Goal: Transaction & Acquisition: Download file/media

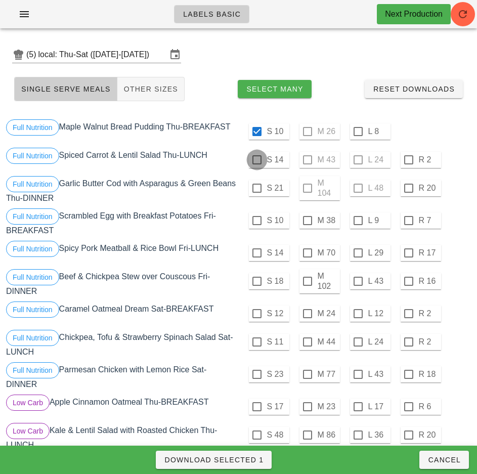
click at [256, 160] on div at bounding box center [256, 159] width 17 height 17
checkbox input "true"
click at [256, 188] on div at bounding box center [256, 188] width 17 height 17
checkbox input "true"
click at [255, 222] on div at bounding box center [256, 220] width 17 height 17
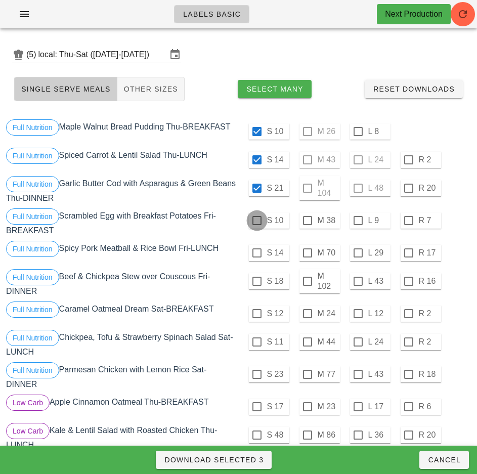
checkbox input "true"
click at [256, 253] on div at bounding box center [256, 252] width 17 height 17
checkbox input "true"
click at [256, 281] on div at bounding box center [256, 281] width 17 height 17
checkbox input "true"
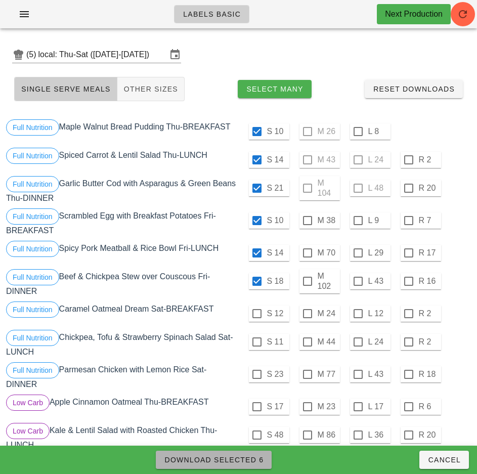
click at [247, 460] on span "Download Selected 6" at bounding box center [214, 460] width 100 height 8
checkbox input "false"
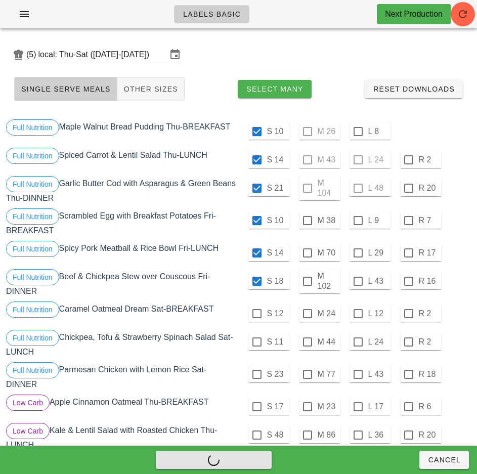
checkbox input "false"
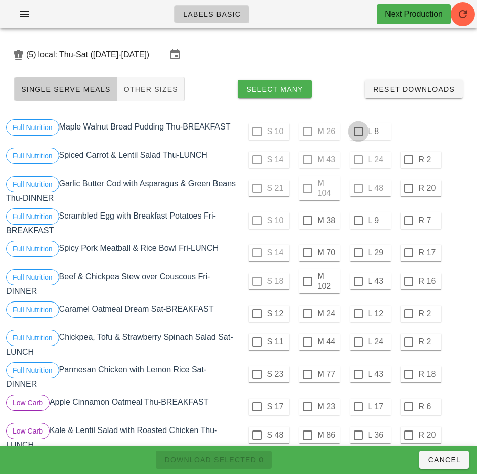
click at [358, 132] on div at bounding box center [358, 131] width 17 height 17
checkbox input "true"
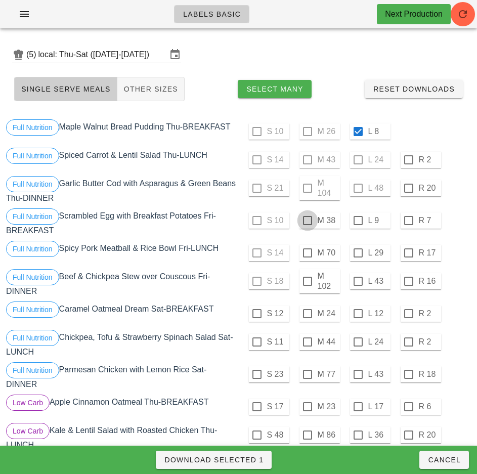
click at [307, 221] on div at bounding box center [307, 220] width 17 height 17
checkbox input "true"
click at [307, 253] on div at bounding box center [307, 252] width 17 height 17
checkbox input "true"
click at [358, 281] on div at bounding box center [358, 281] width 17 height 17
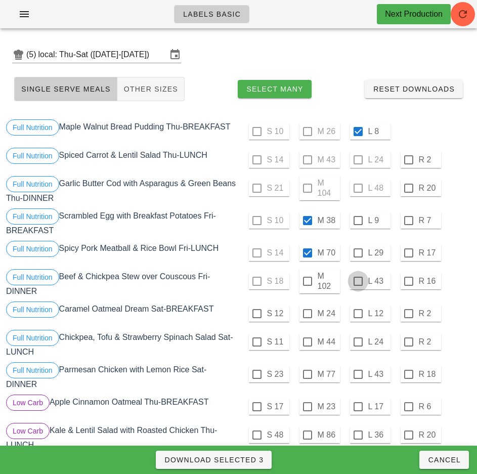
checkbox input "true"
click at [249, 462] on span "Download Selected 4" at bounding box center [214, 460] width 100 height 8
checkbox input "false"
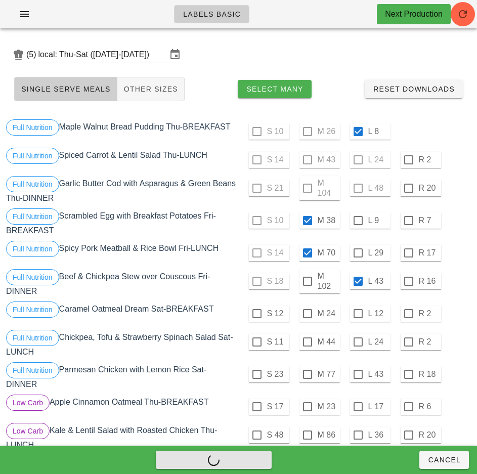
checkbox input "false"
